Goal: Transaction & Acquisition: Obtain resource

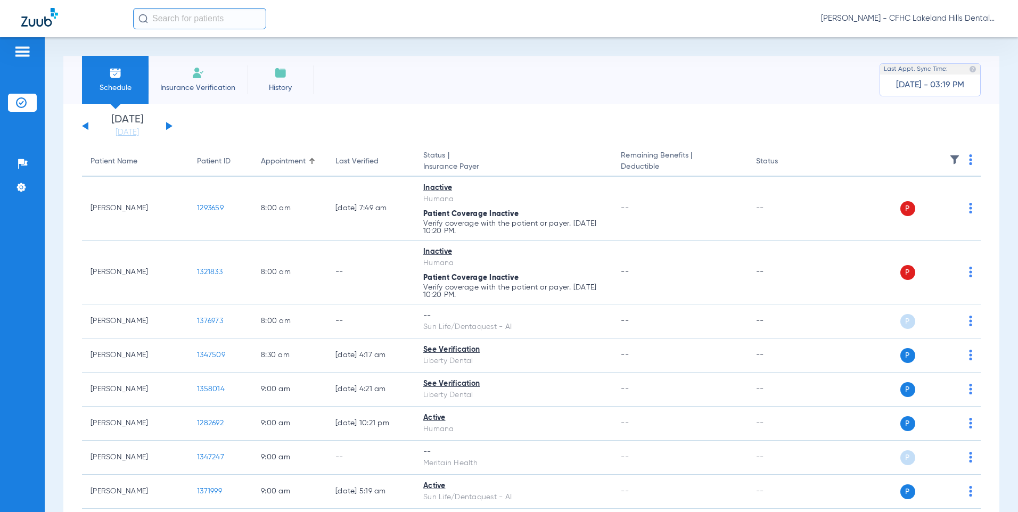
click at [173, 123] on app-single-date-navigator "[DATE] [DATE] [DATE] [DATE] [DATE] [DATE] [DATE] [DATE] [DATE] [DATE] [DATE] [D…" at bounding box center [531, 125] width 898 height 23
click at [168, 123] on button at bounding box center [169, 126] width 6 height 8
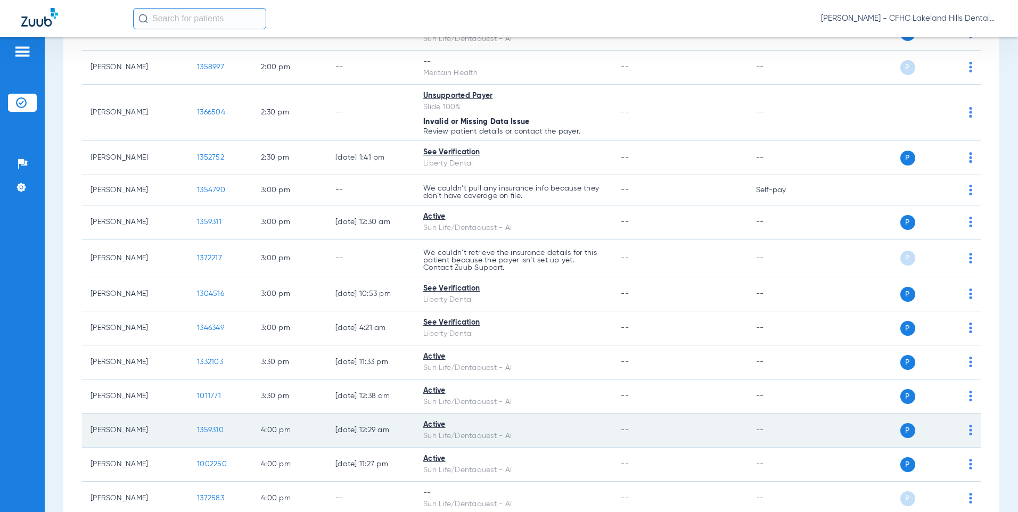
scroll to position [1652, 0]
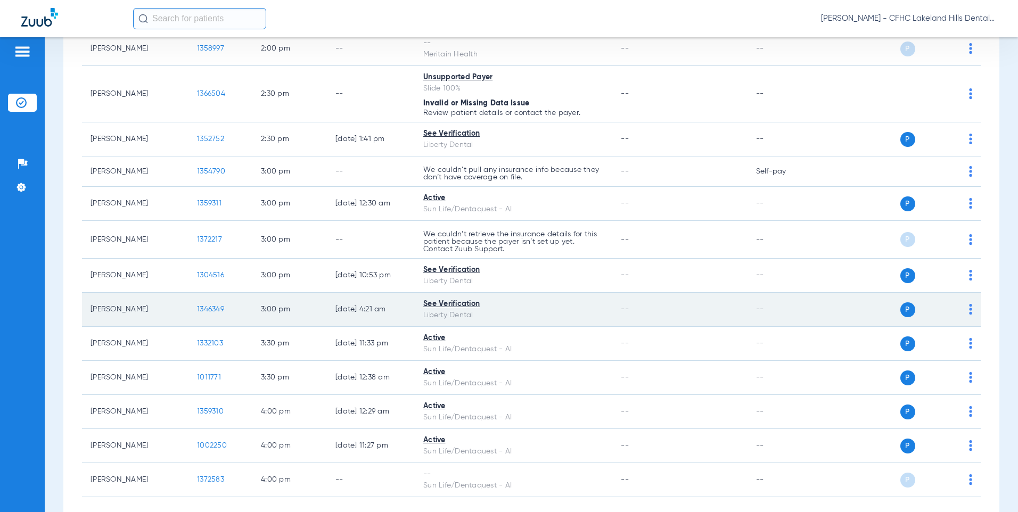
click at [195, 305] on td "1346349" at bounding box center [220, 310] width 64 height 34
click at [221, 307] on span "1346349" at bounding box center [210, 308] width 27 height 7
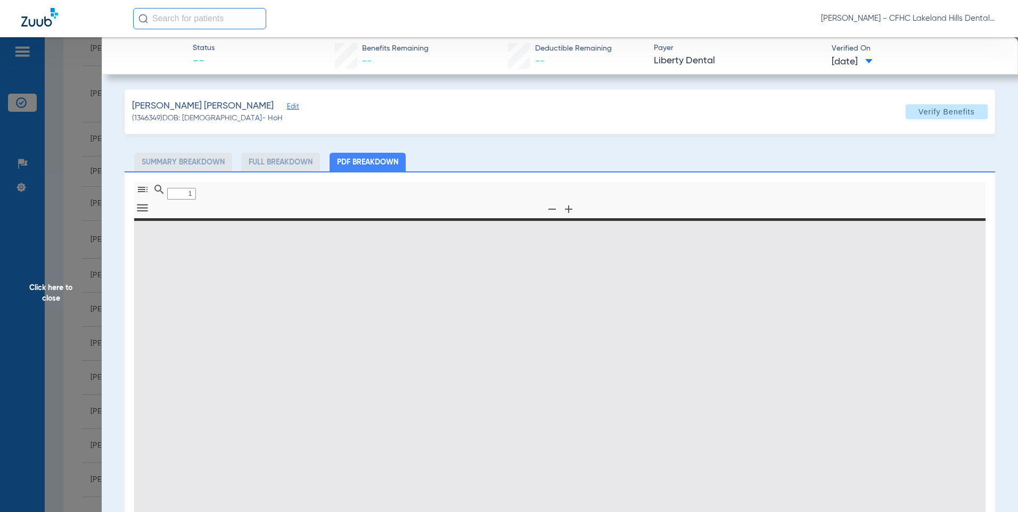
type input "0"
select select "page-width"
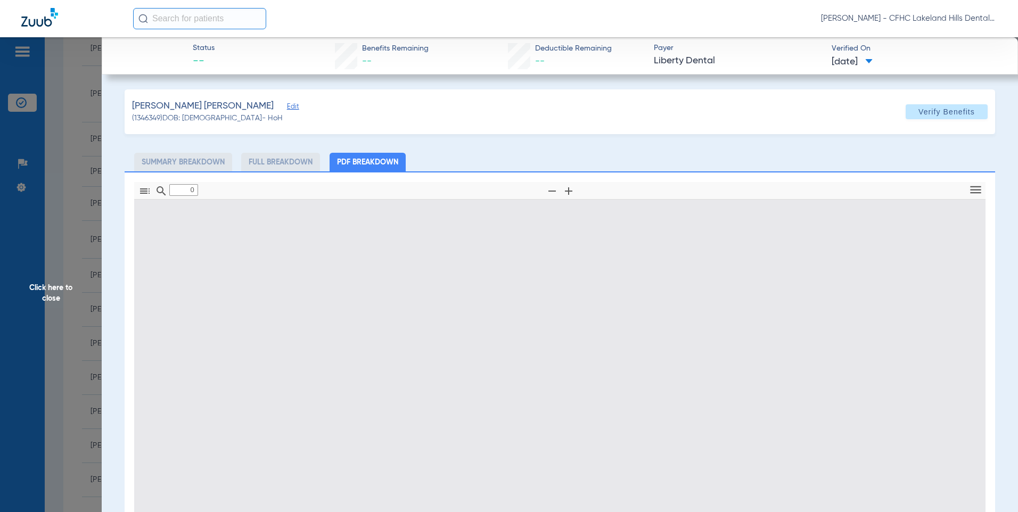
type input "1"
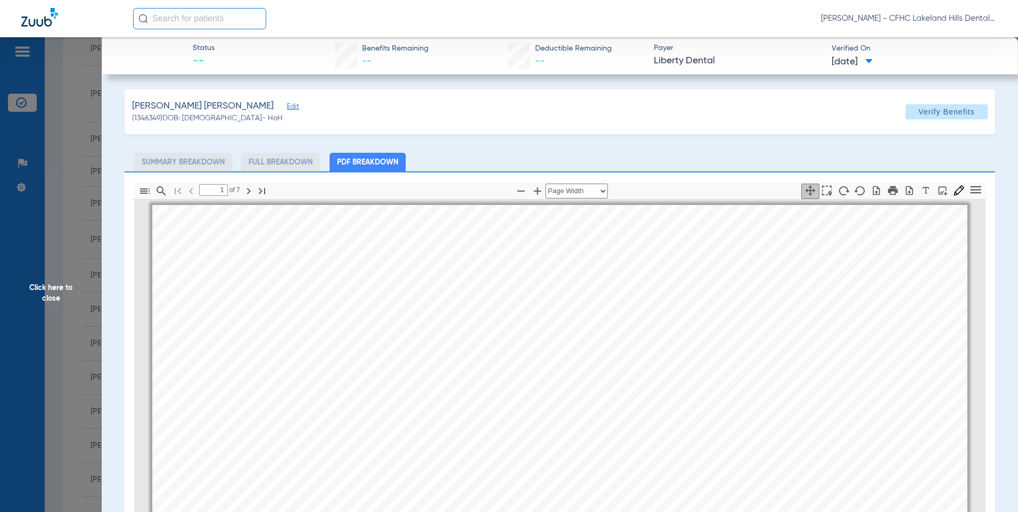
scroll to position [5, 0]
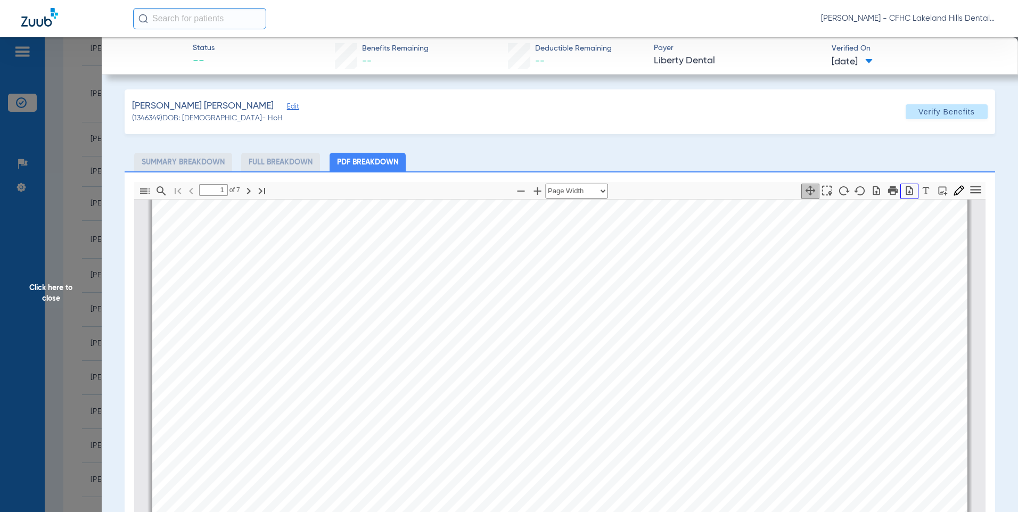
click at [906, 193] on icon "button" at bounding box center [909, 190] width 7 height 9
click at [69, 175] on span "Click here to close" at bounding box center [51, 293] width 102 height 512
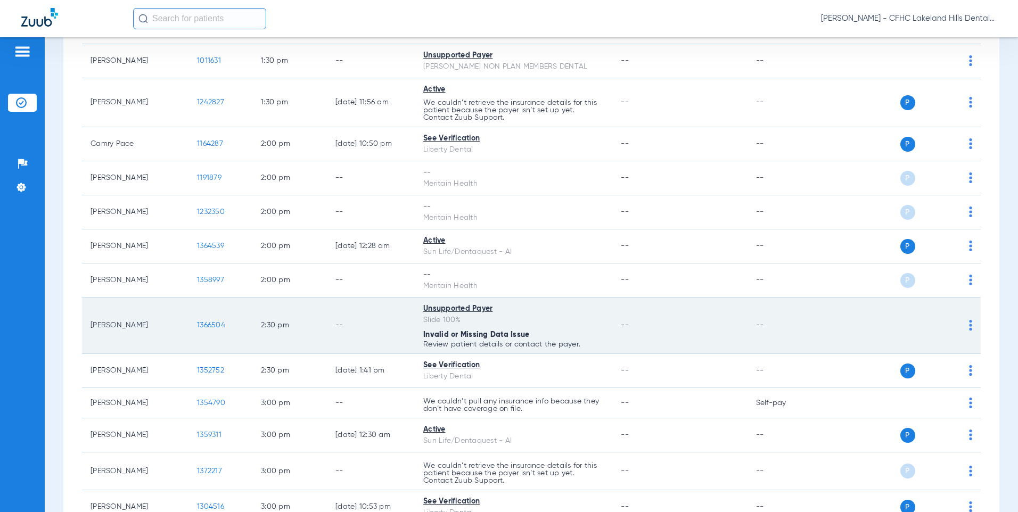
scroll to position [1440, 0]
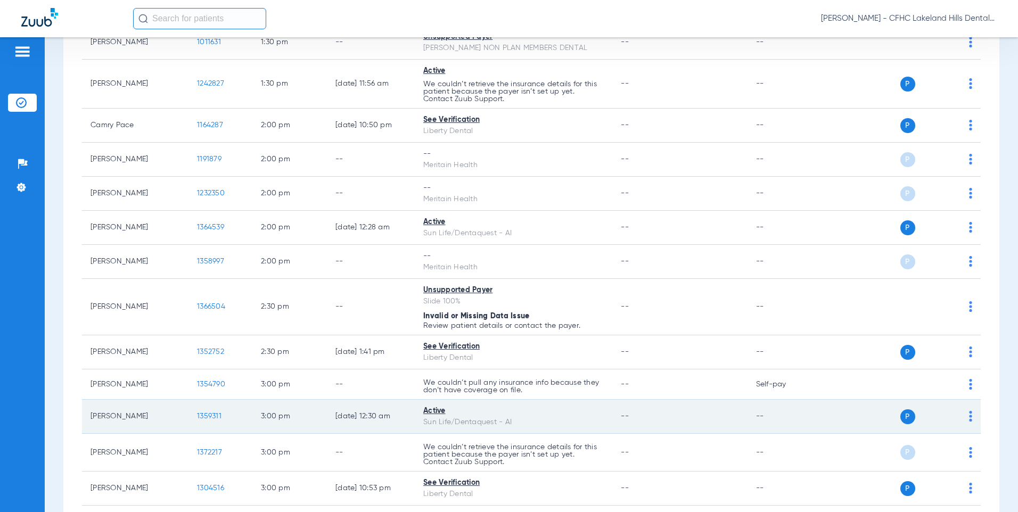
click at [192, 414] on td "1359311" at bounding box center [220, 417] width 64 height 34
click at [200, 414] on span "1359311" at bounding box center [209, 415] width 24 height 7
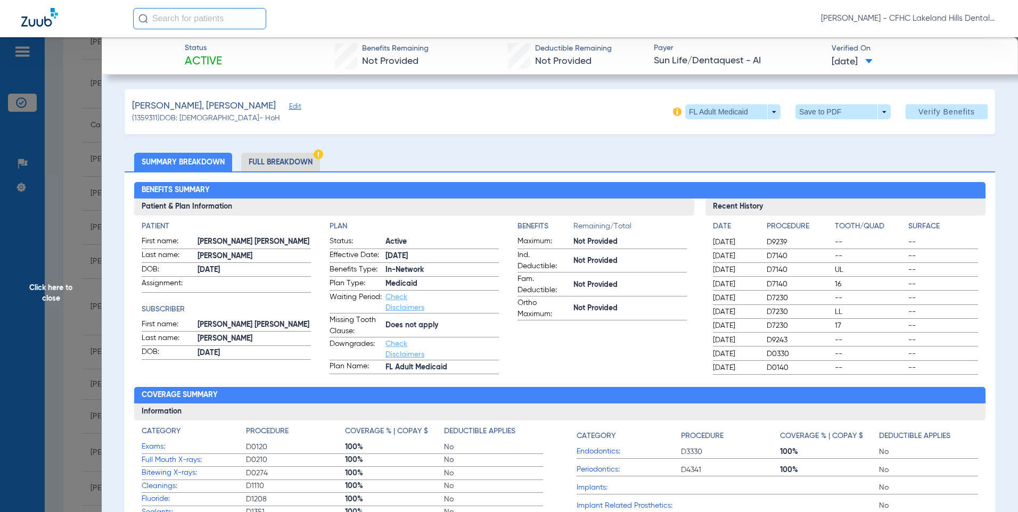
click at [830, 114] on span at bounding box center [843, 112] width 26 height 26
click at [824, 125] on button "insert_drive_file Save to PDF" at bounding box center [828, 132] width 80 height 21
click at [830, 114] on span at bounding box center [843, 112] width 26 height 26
click at [831, 132] on span "Save to PDF" at bounding box center [838, 132] width 42 height 7
click at [68, 146] on span "Click here to close" at bounding box center [51, 293] width 102 height 512
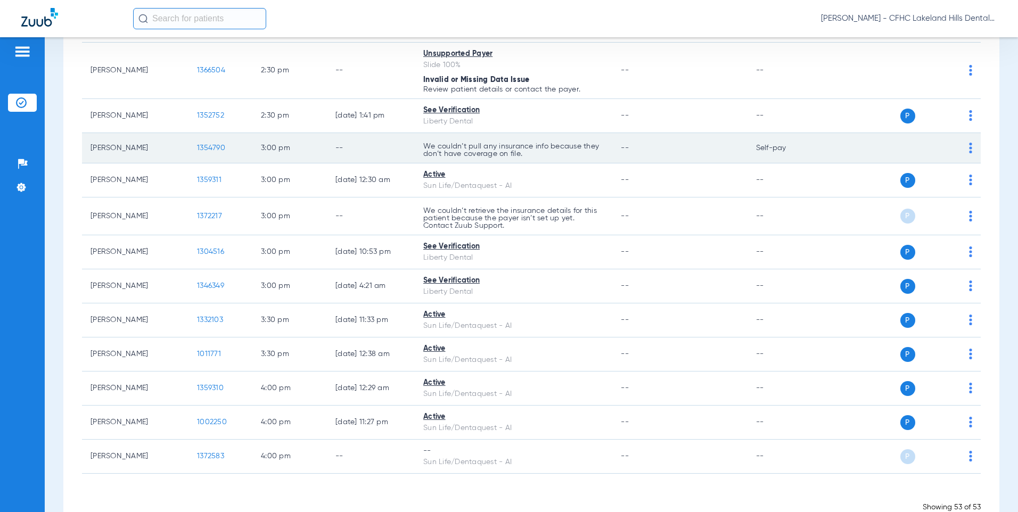
scroll to position [1706, 0]
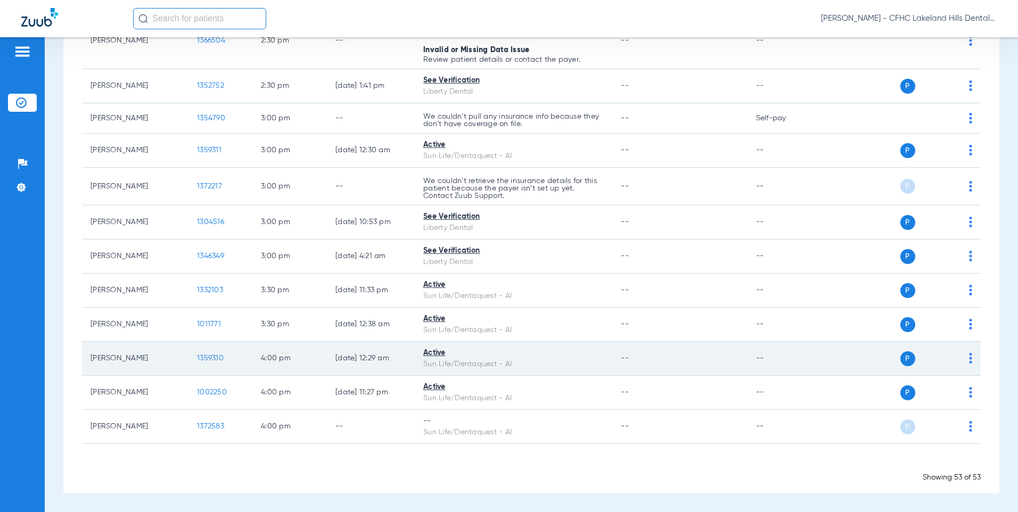
click at [221, 361] on span "1359310" at bounding box center [210, 357] width 27 height 7
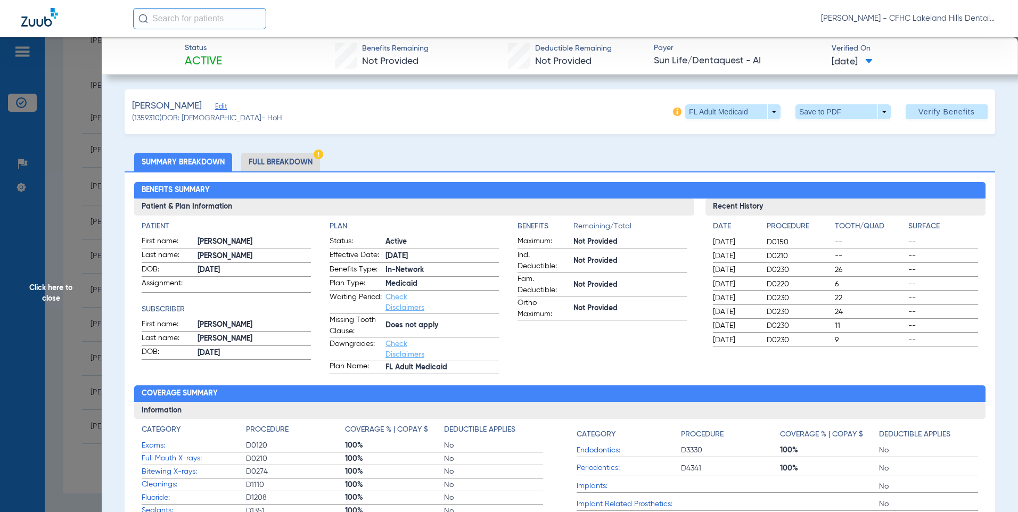
click at [836, 108] on span at bounding box center [843, 112] width 26 height 26
click at [803, 137] on mat-icon "insert_drive_file" at bounding box center [802, 133] width 13 height 13
click at [909, 61] on div "Downloading" at bounding box center [925, 57] width 123 height 11
click at [72, 213] on span "Click here to close" at bounding box center [51, 293] width 102 height 512
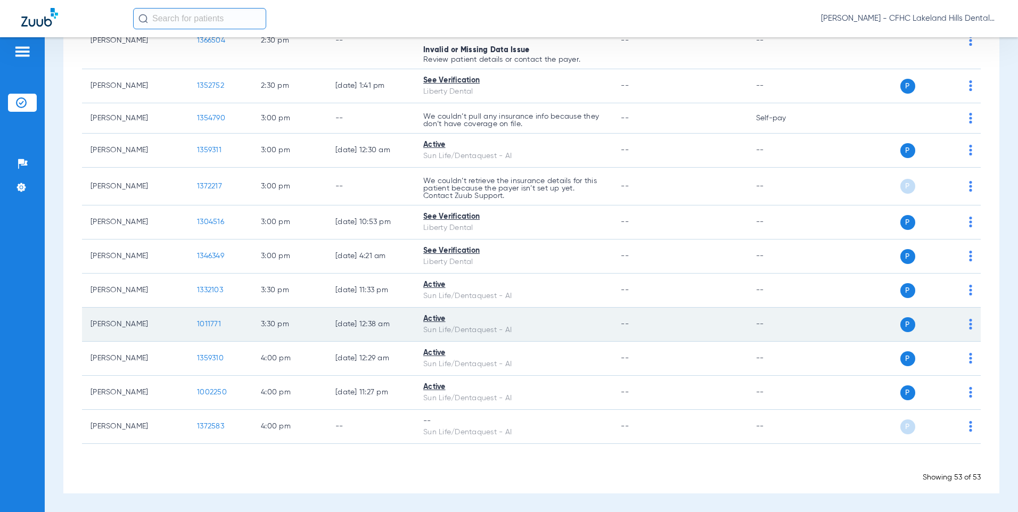
click at [216, 320] on span "1011771" at bounding box center [209, 323] width 24 height 7
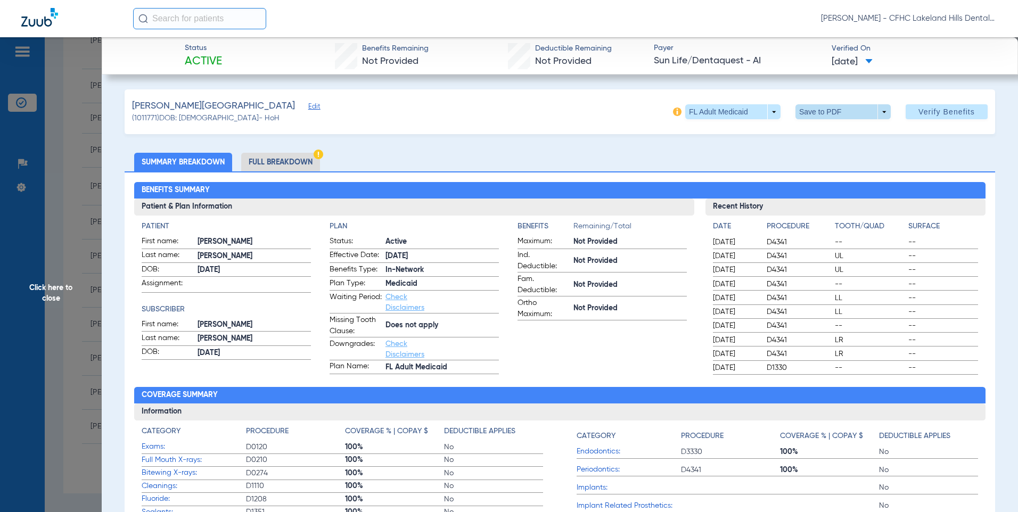
click at [834, 116] on span at bounding box center [843, 112] width 26 height 26
click at [831, 135] on span "Save to PDF" at bounding box center [838, 132] width 42 height 7
click at [67, 214] on span "Click here to close" at bounding box center [51, 293] width 102 height 512
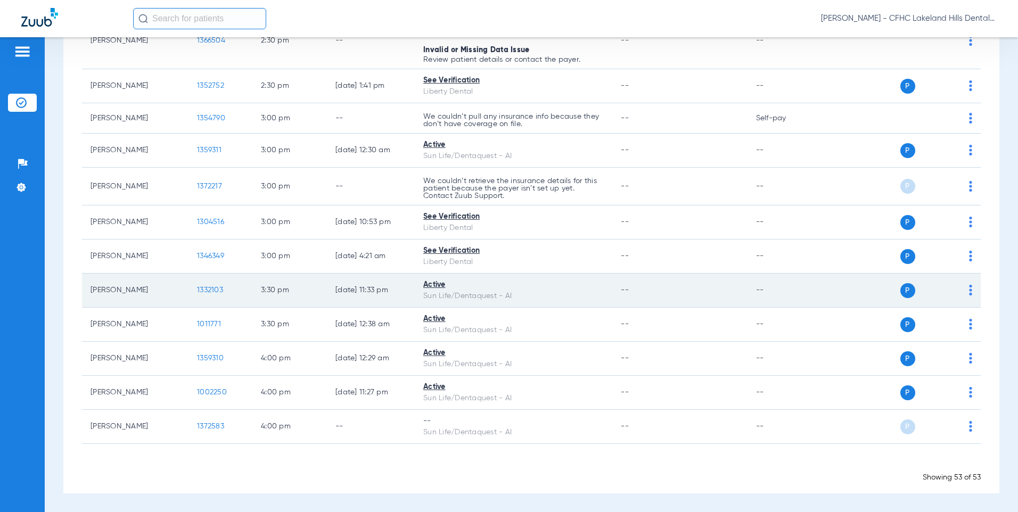
click at [212, 288] on span "1332103" at bounding box center [210, 289] width 26 height 7
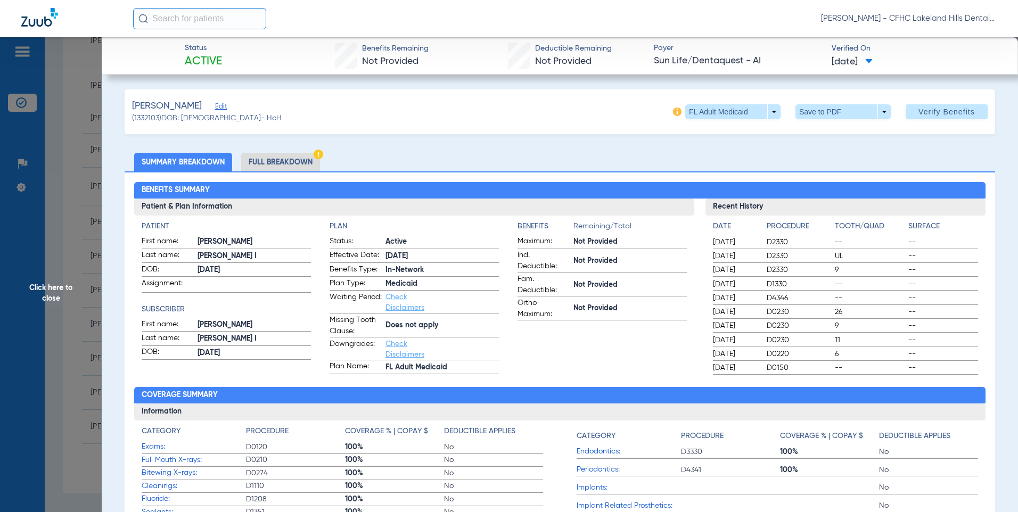
click at [834, 112] on span at bounding box center [843, 112] width 26 height 26
click at [831, 137] on span "Save to PDF" at bounding box center [838, 132] width 42 height 7
